Goal: Check status: Check status

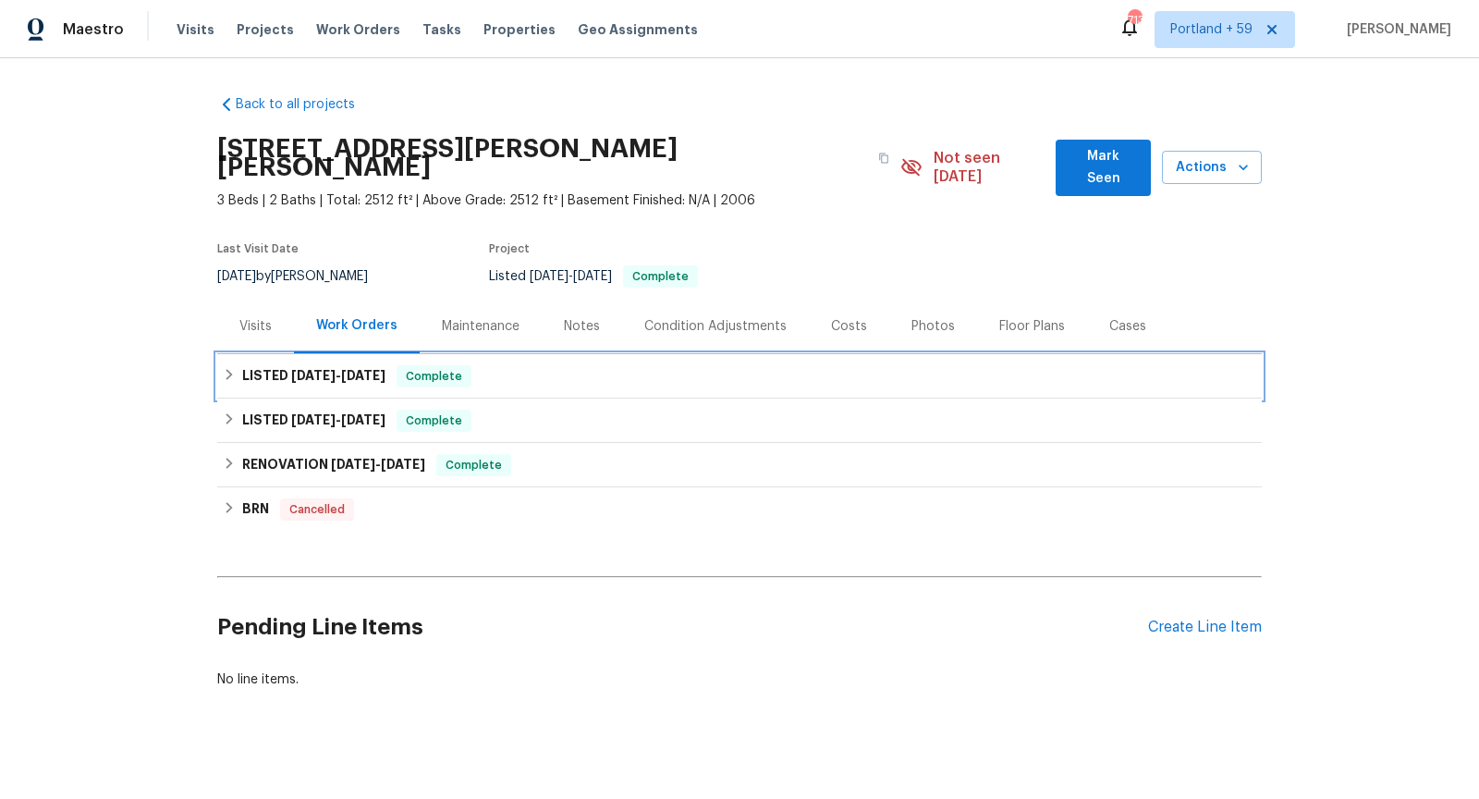
click at [299, 369] on span "[DATE]" at bounding box center [313, 375] width 44 height 13
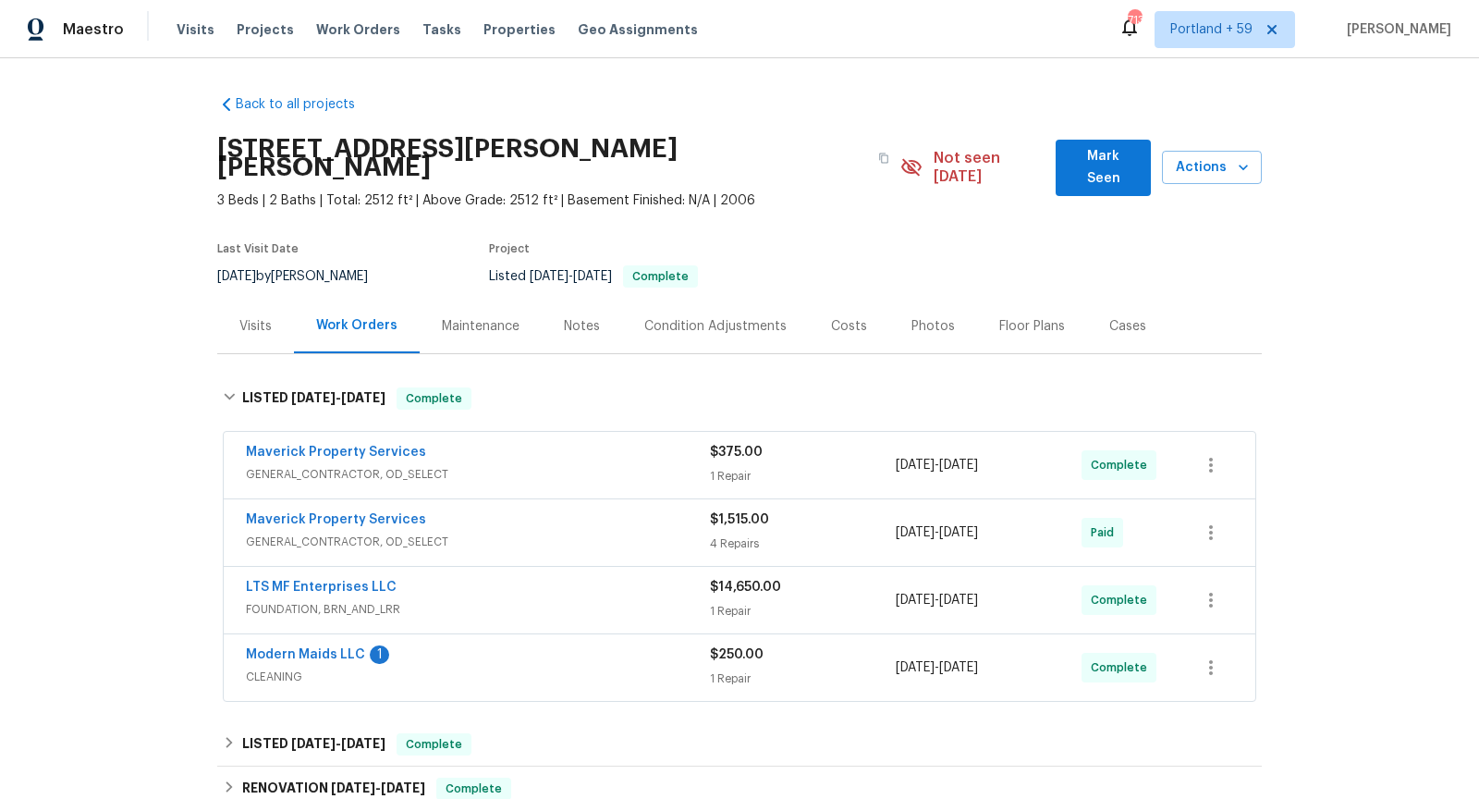
click at [642, 578] on div "LTS MF Enterprises LLC" at bounding box center [478, 589] width 464 height 22
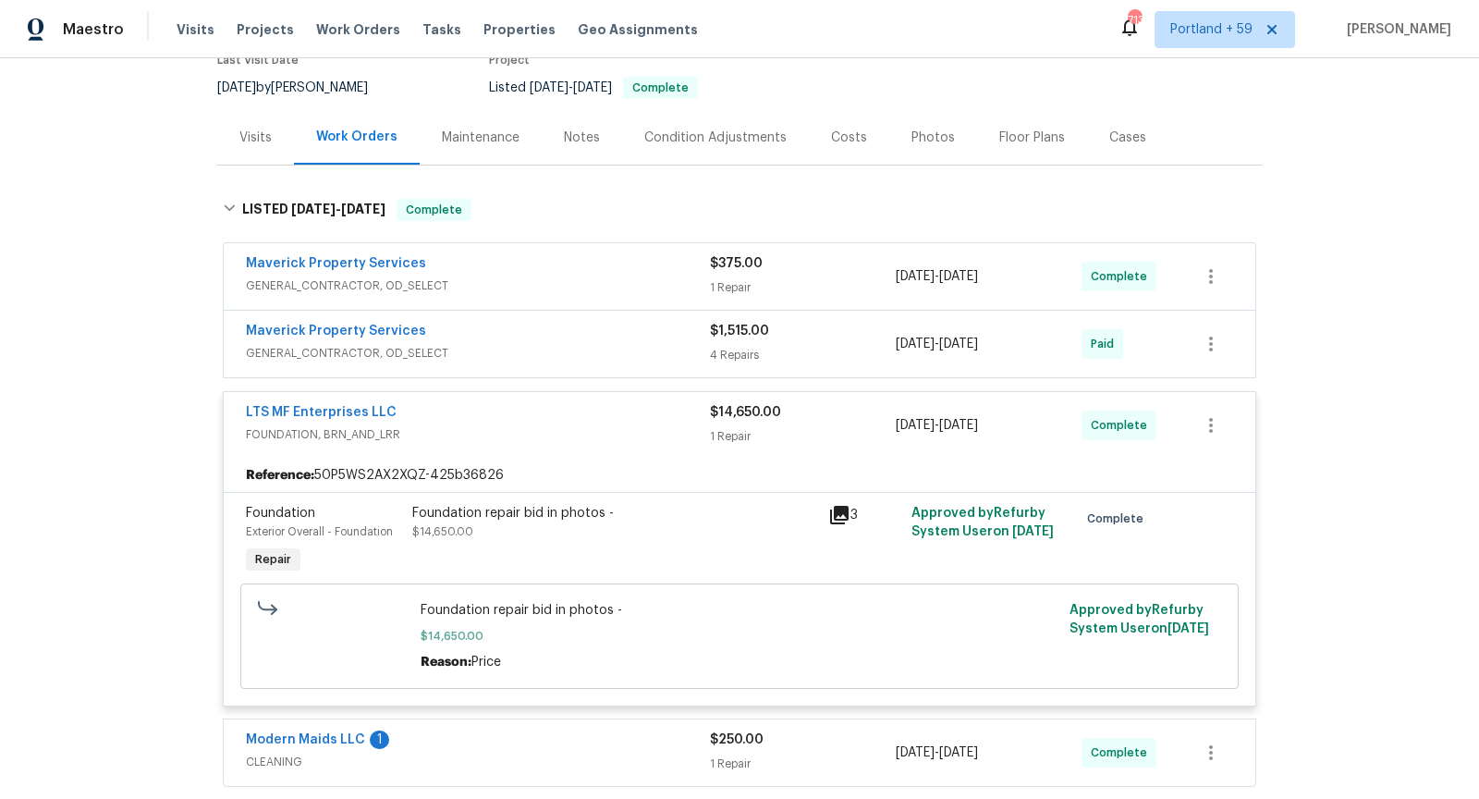
scroll to position [359, 0]
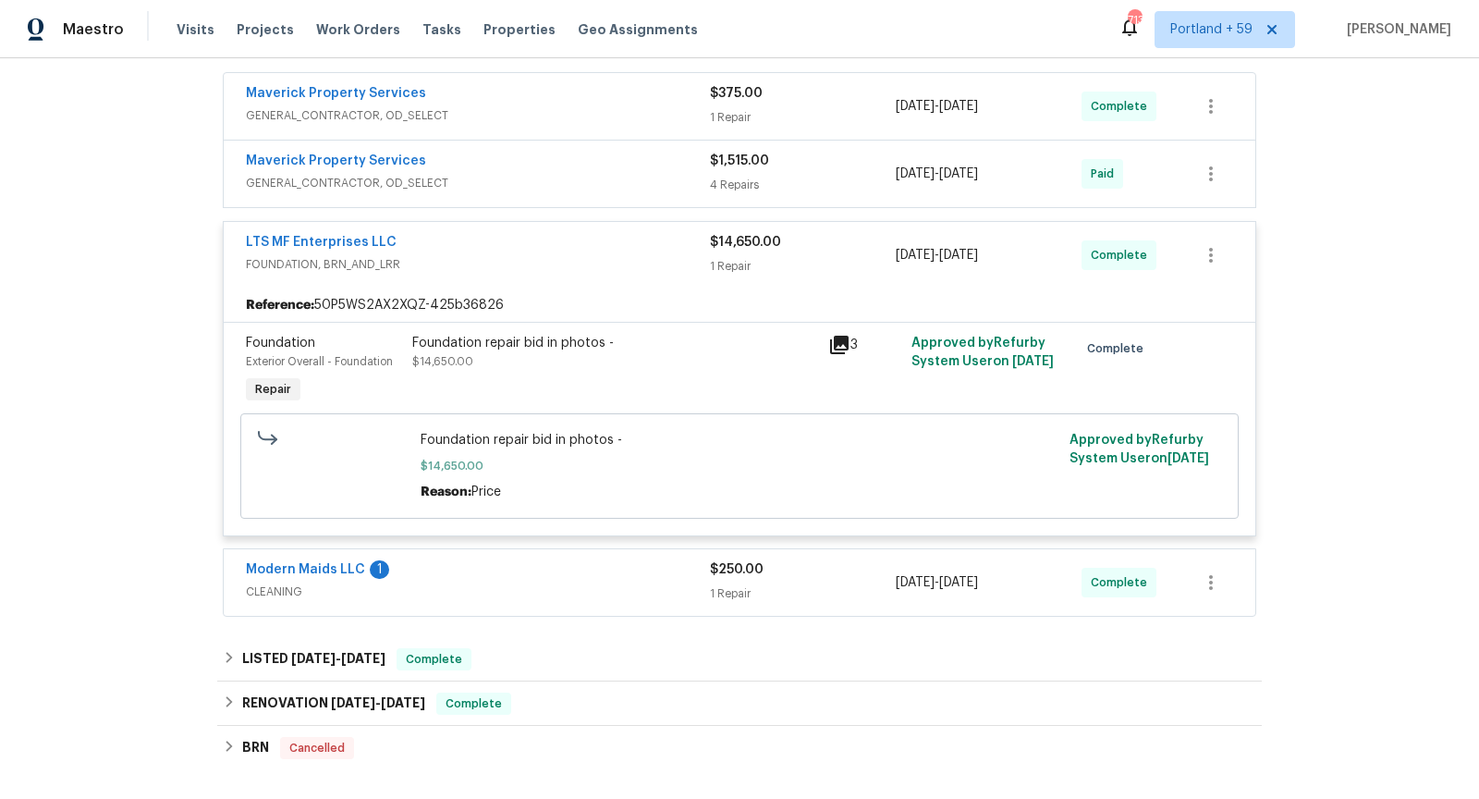
click at [752, 176] on div "4 Repairs" at bounding box center [803, 185] width 186 height 18
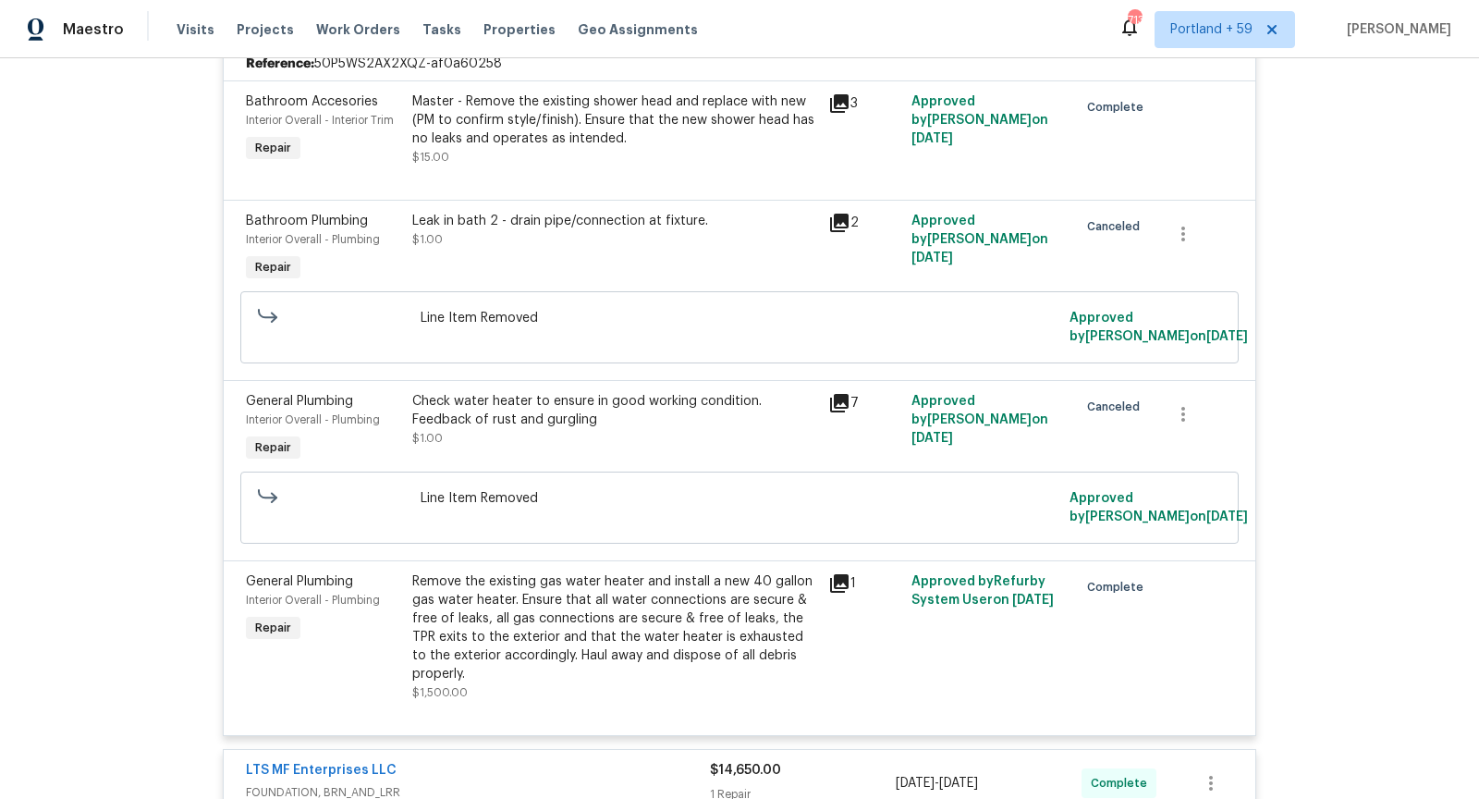
scroll to position [282, 0]
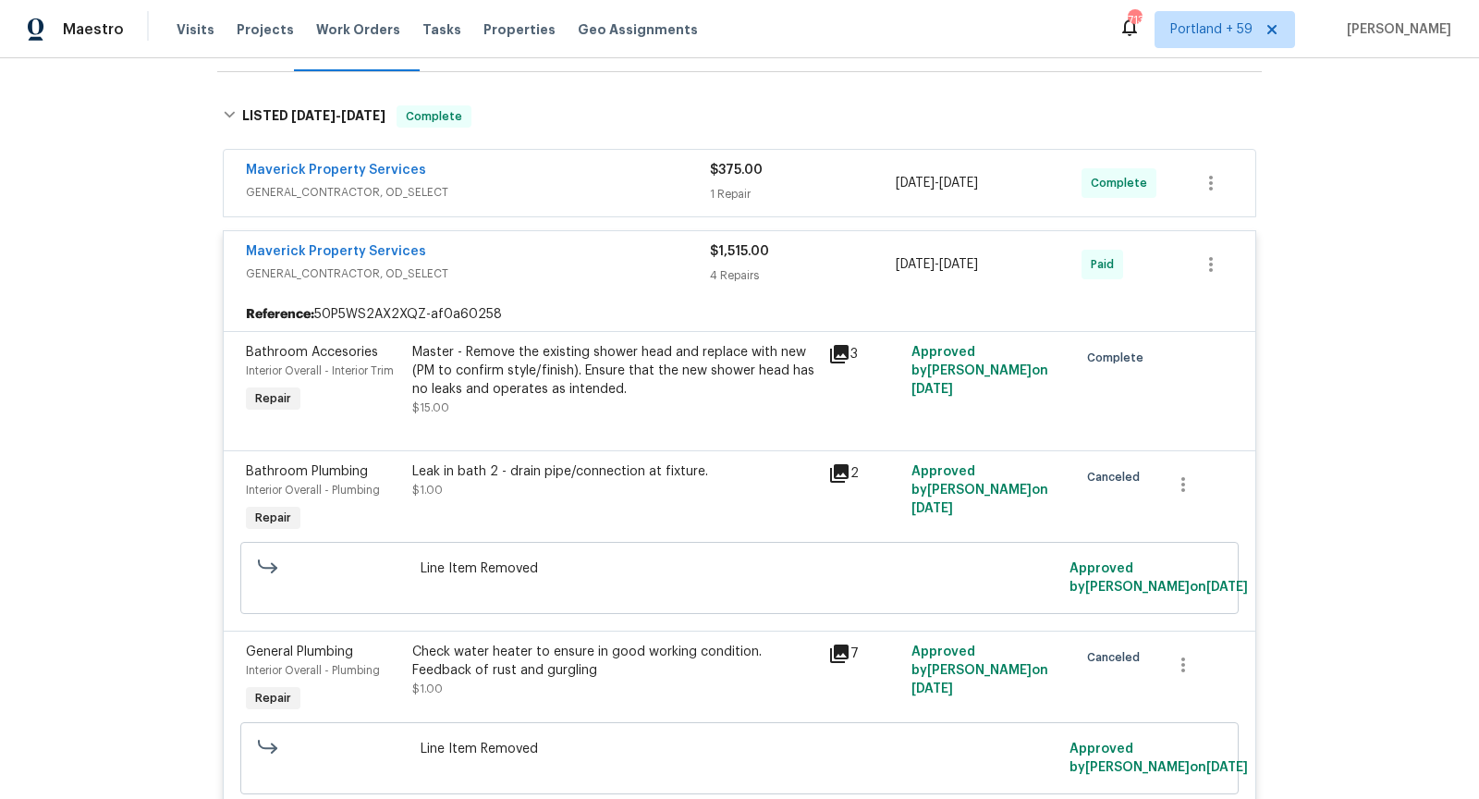
click at [671, 161] on div "Maverick Property Services" at bounding box center [478, 172] width 464 height 22
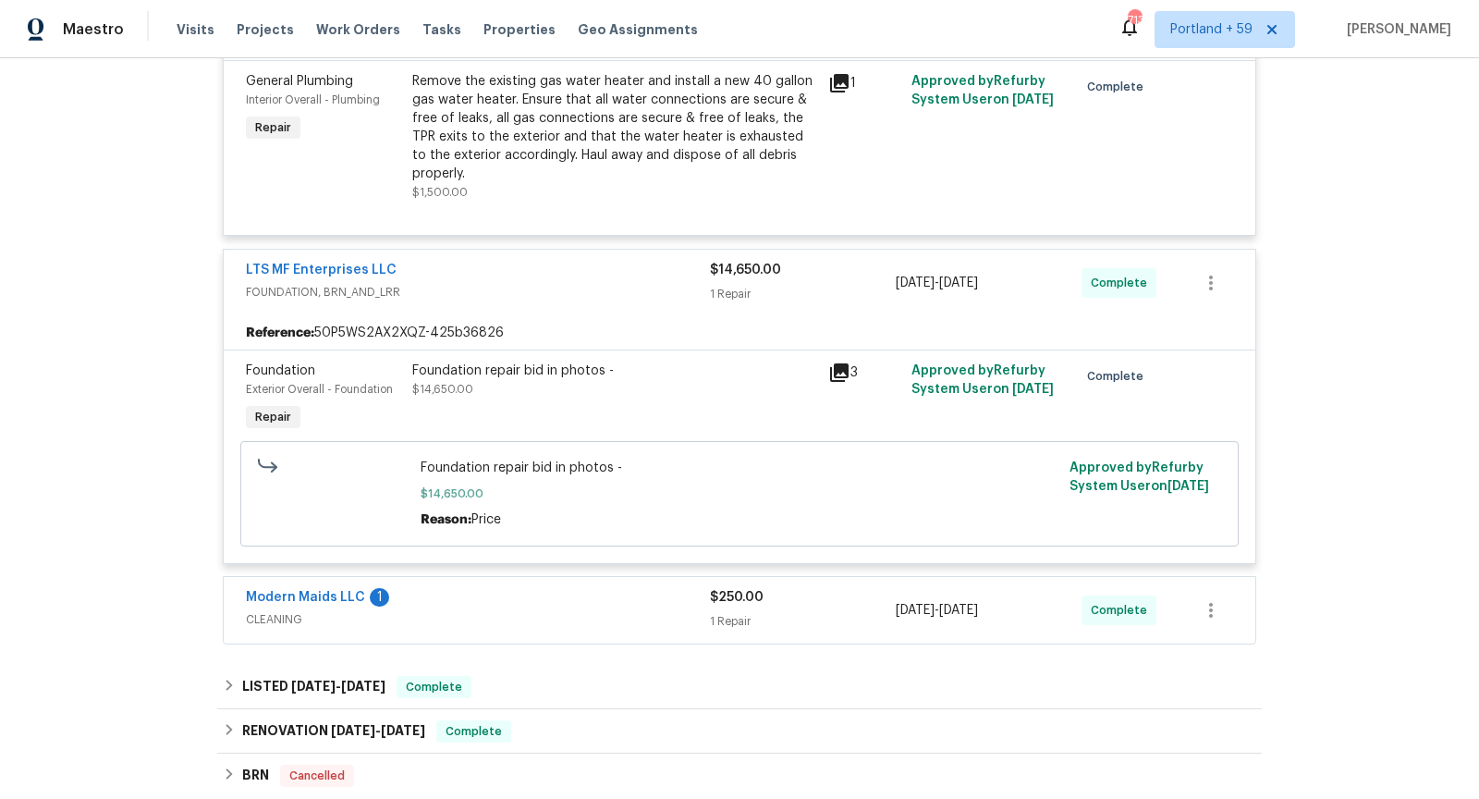
scroll to position [1237, 0]
click at [846, 362] on icon at bounding box center [839, 371] width 18 height 18
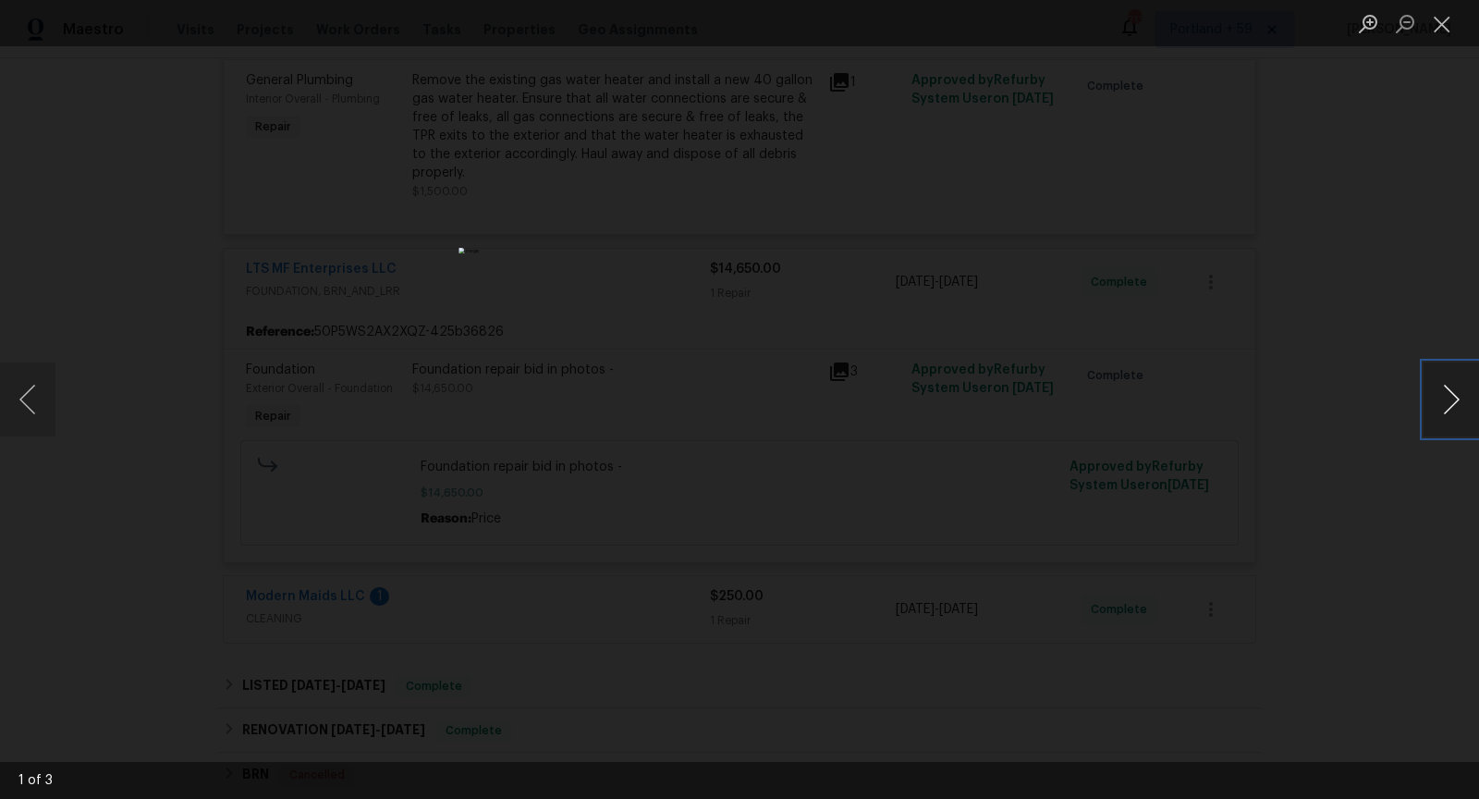
click at [1439, 387] on button "Next image" at bounding box center [1451, 399] width 55 height 74
click at [1279, 272] on div "Lightbox" at bounding box center [739, 399] width 1479 height 799
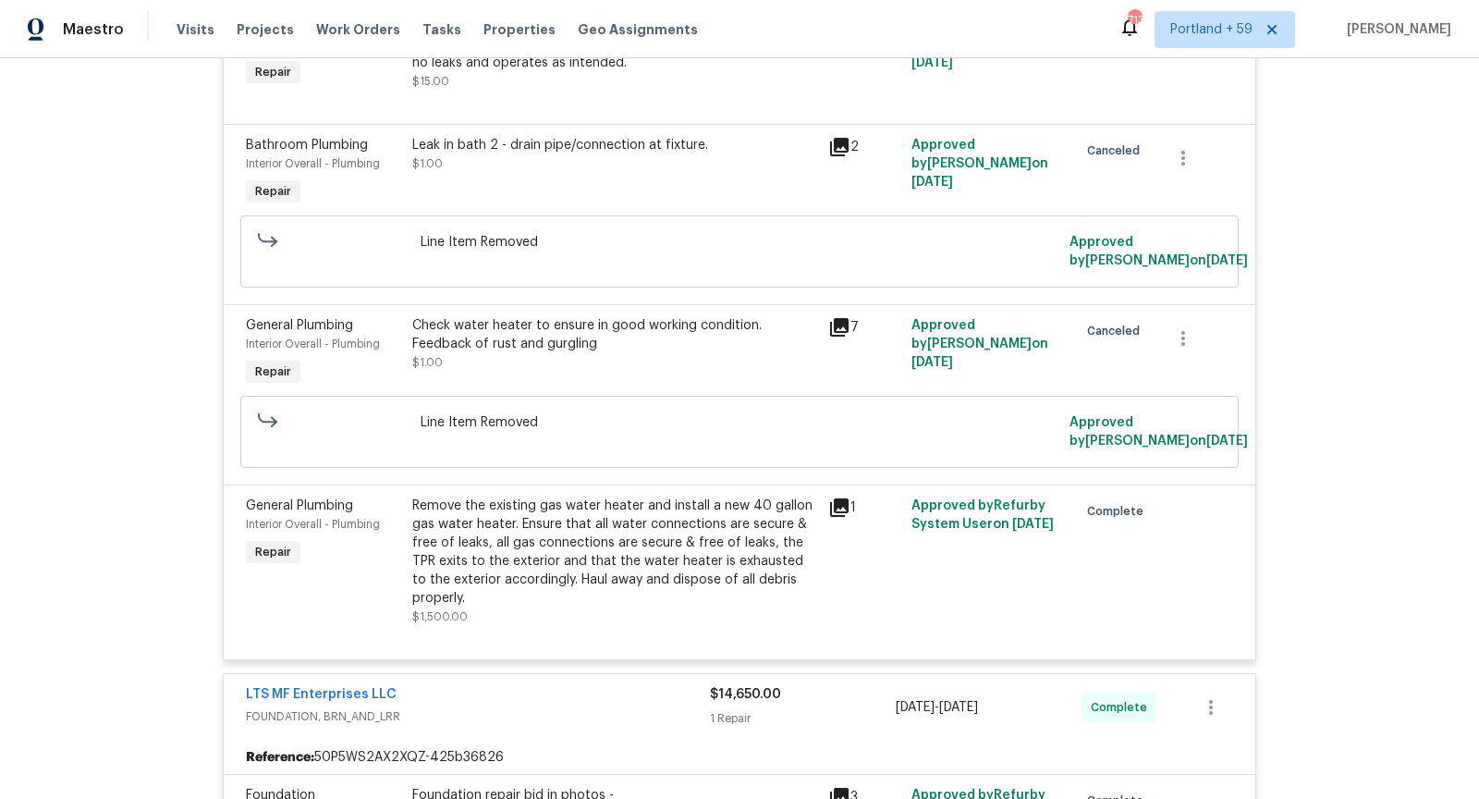
scroll to position [792, 0]
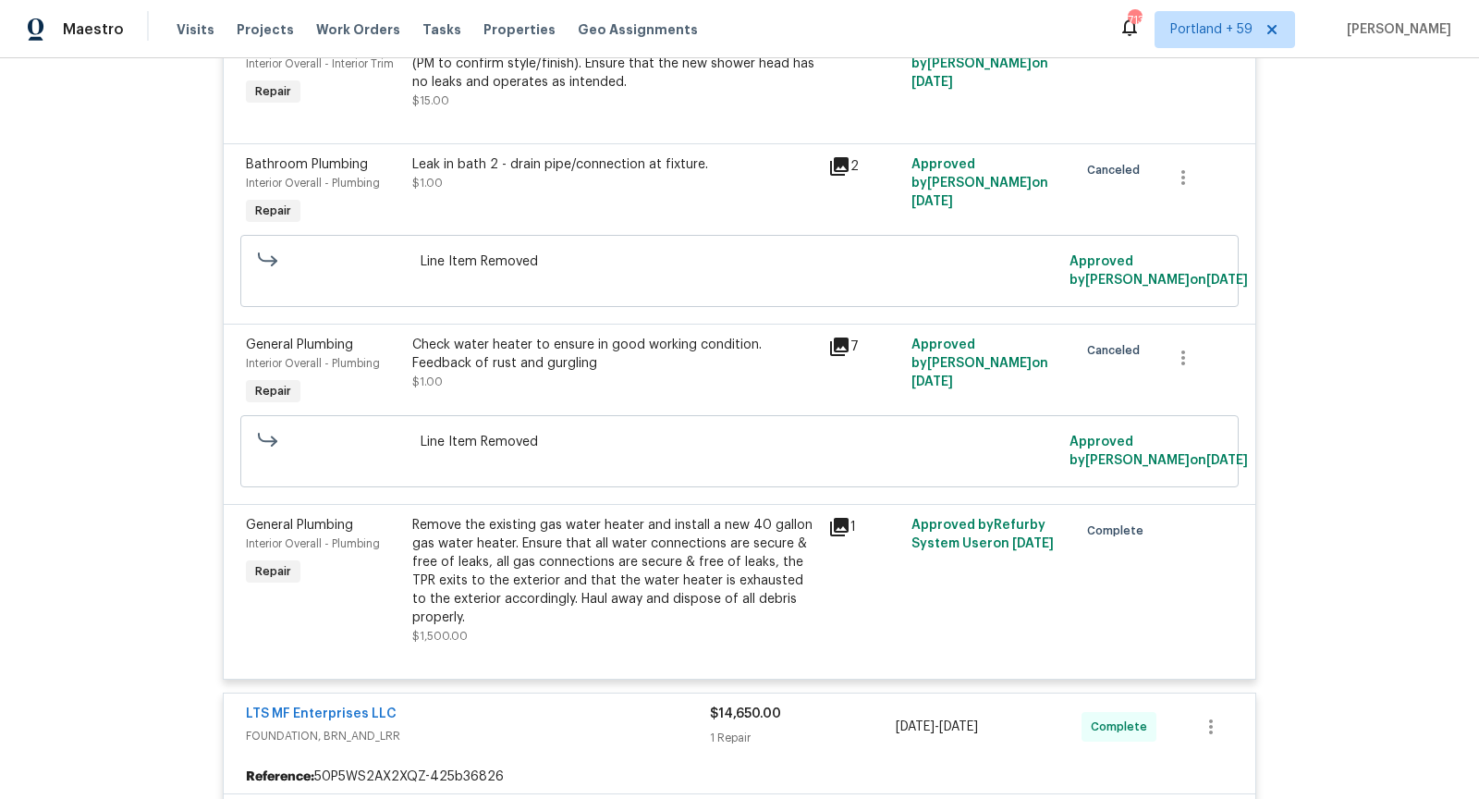
click at [860, 336] on div "7" at bounding box center [864, 347] width 72 height 22
click at [843, 337] on icon at bounding box center [839, 346] width 18 height 18
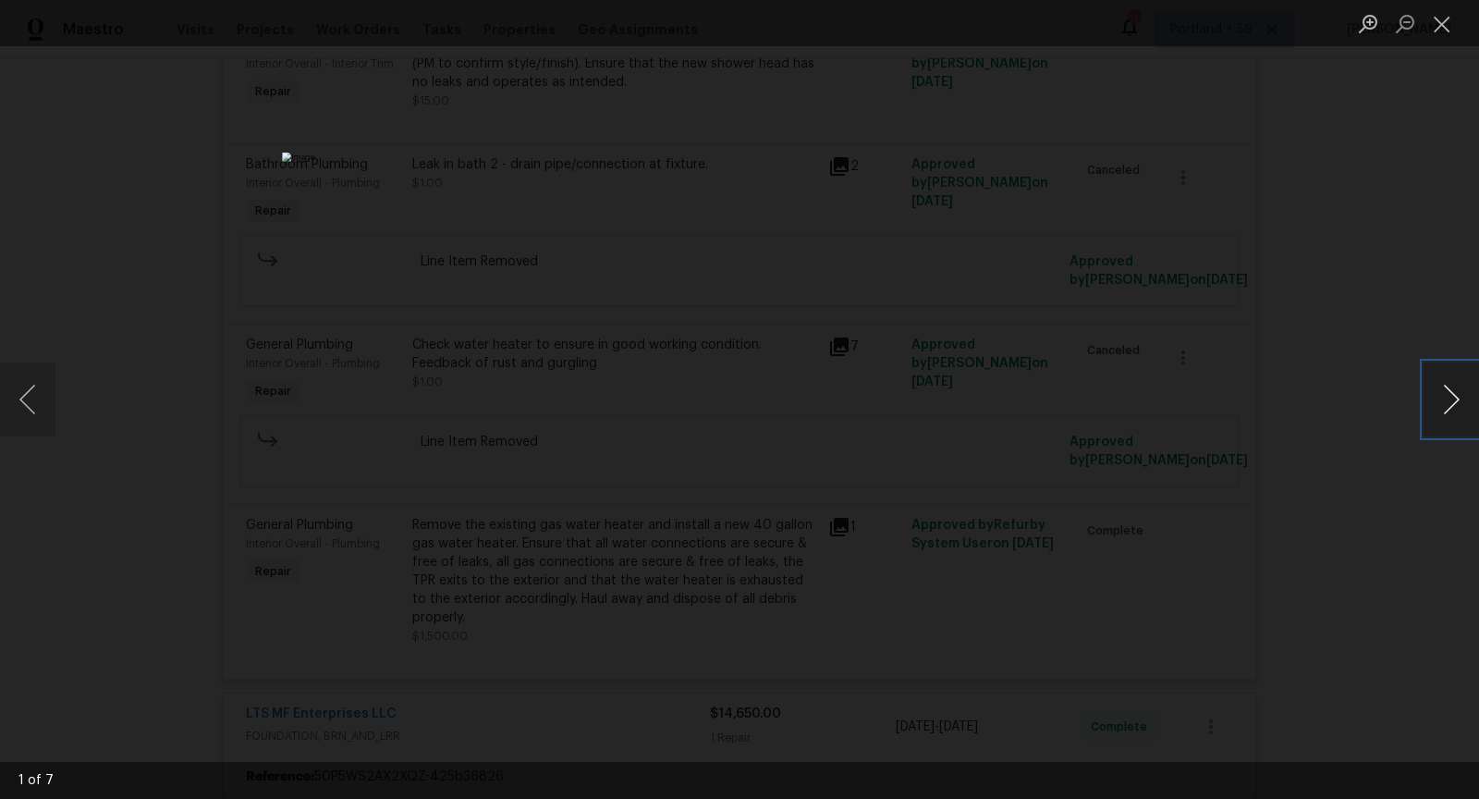
click at [1460, 364] on button "Next image" at bounding box center [1451, 399] width 55 height 74
click at [1446, 32] on button "Close lightbox" at bounding box center [1442, 23] width 37 height 32
